Goal: Transaction & Acquisition: Purchase product/service

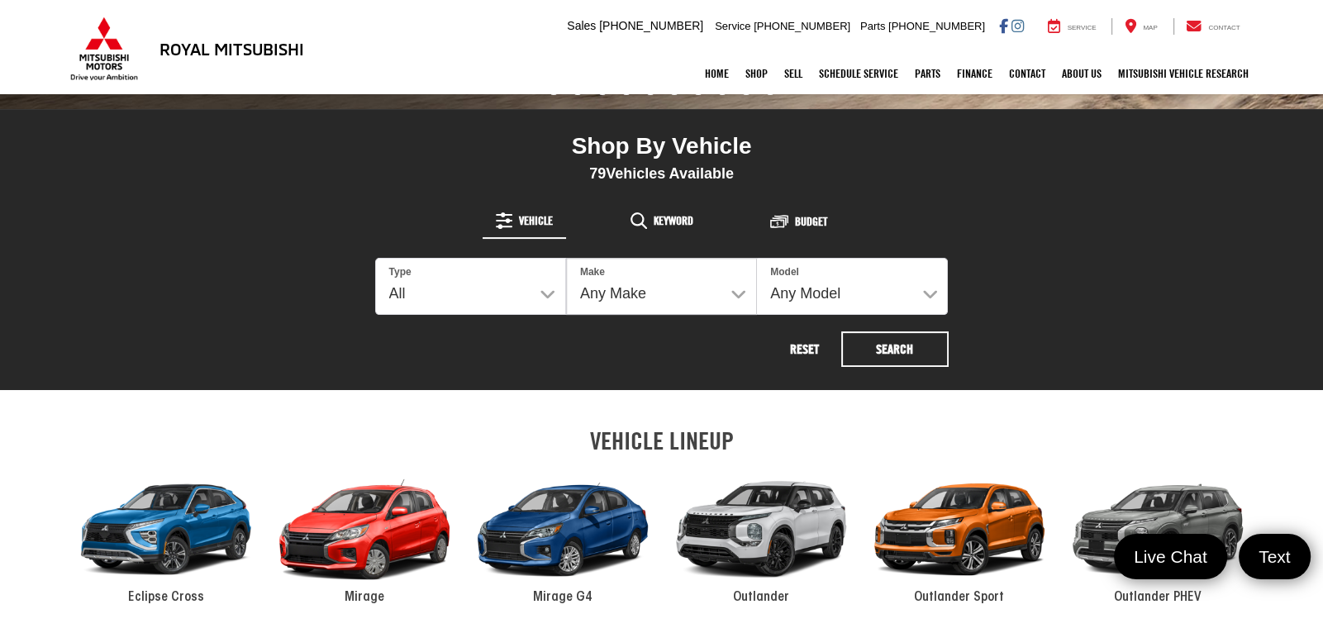
scroll to position [565, 0]
select select "Type:U"
click at [376, 259] on select "All New Used" at bounding box center [470, 286] width 189 height 55
select select
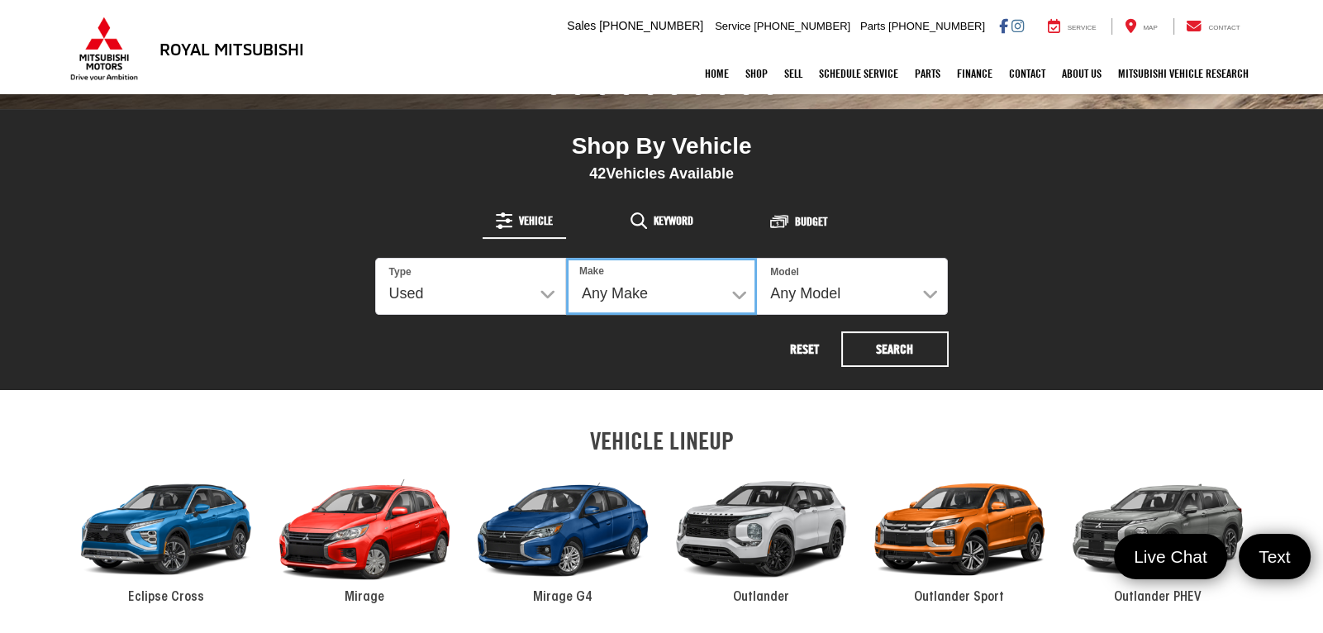
click at [698, 286] on select "Any Make Buick Chevrolet Dodge Ford GMC Hyundai Jeep Kia Mazda Mitsubishi Nissa…" at bounding box center [661, 286] width 191 height 57
select select "Nissan"
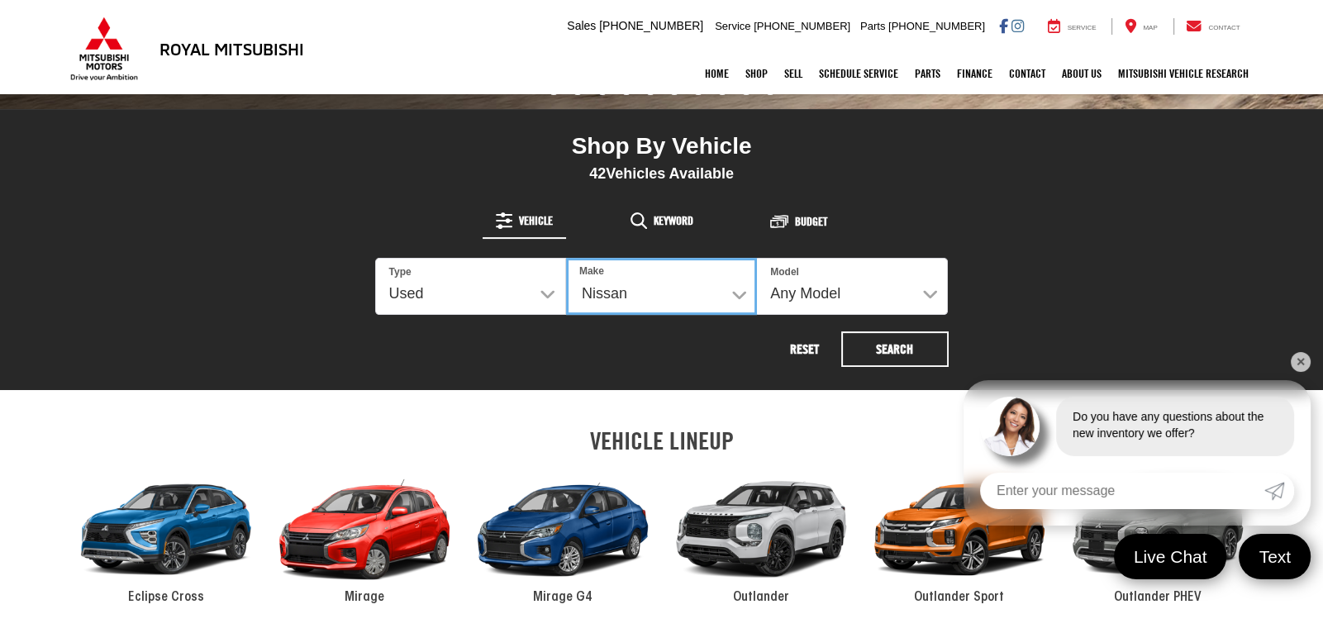
click at [566, 258] on select "Any Make Buick Chevrolet Dodge Ford GMC Hyundai Jeep Kia Mazda Mitsubishi Nissa…" at bounding box center [661, 286] width 191 height 57
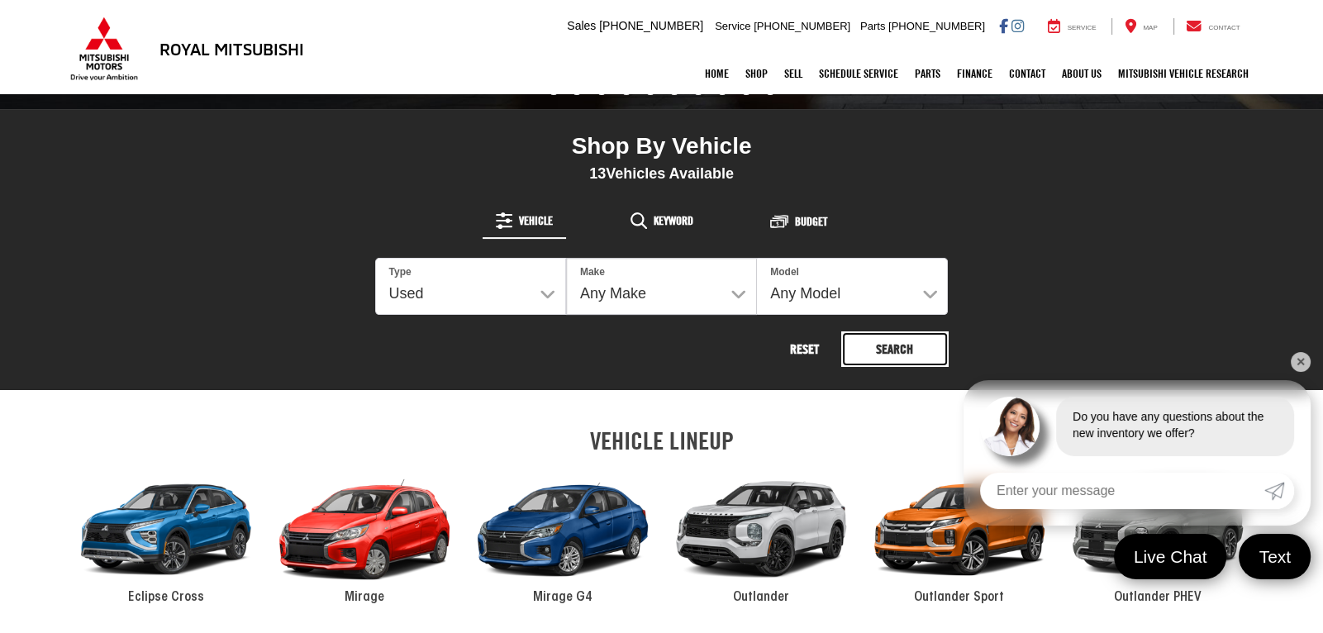
click at [891, 349] on button "Search" at bounding box center [894, 349] width 107 height 36
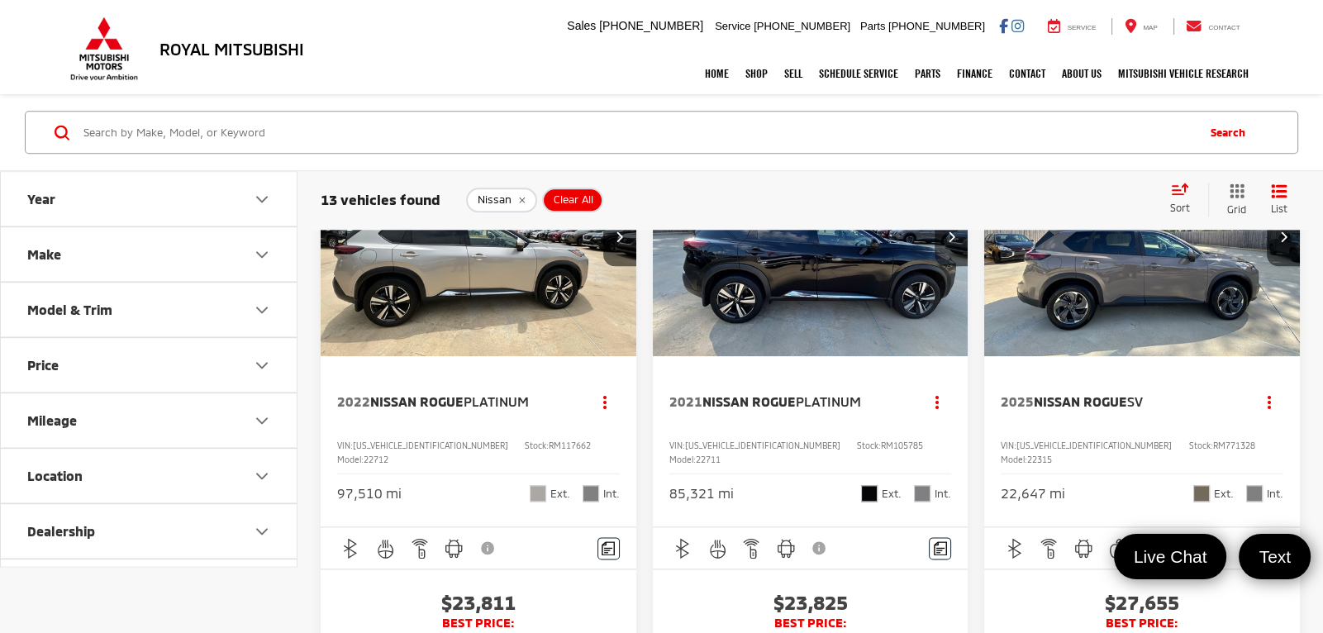
scroll to position [2641, 0]
